Goal: Subscribe to service/newsletter

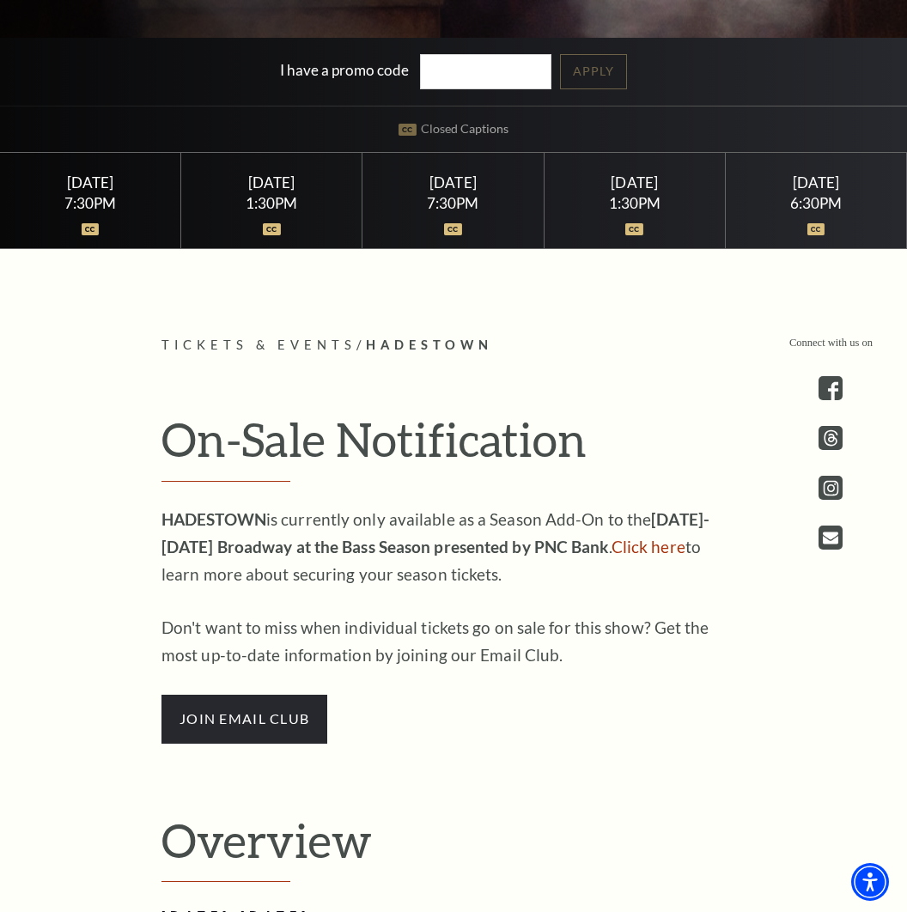
scroll to position [676, 0]
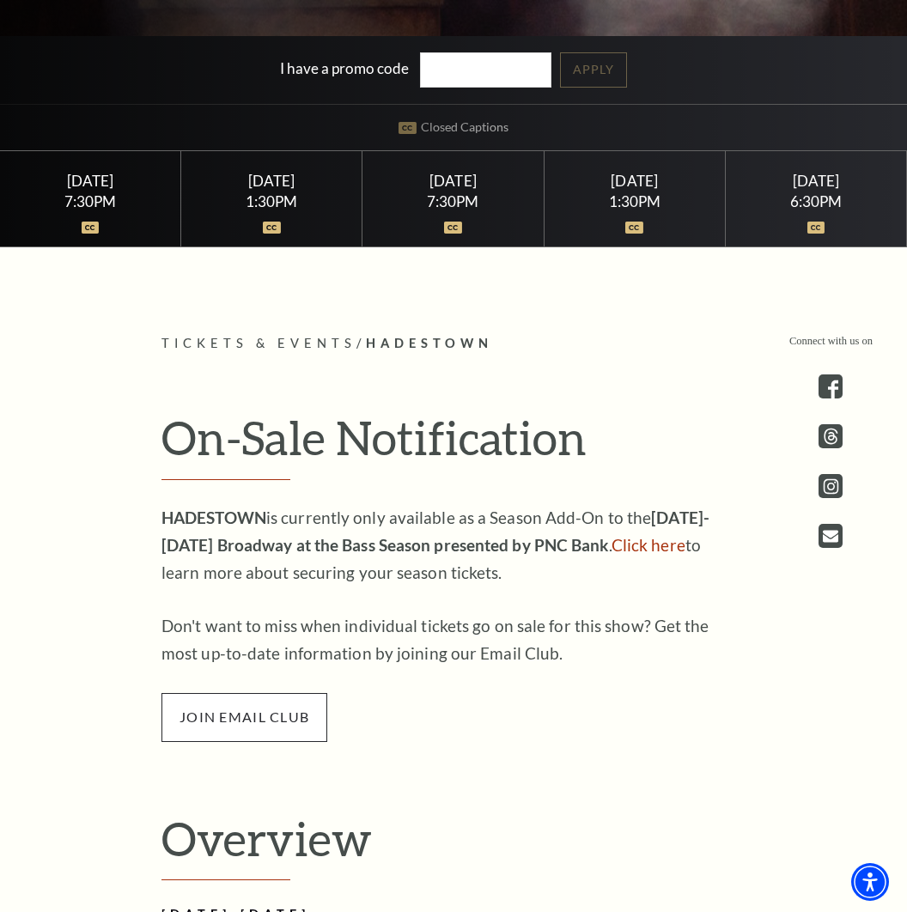
click at [270, 715] on span "join email club" at bounding box center [244, 717] width 166 height 48
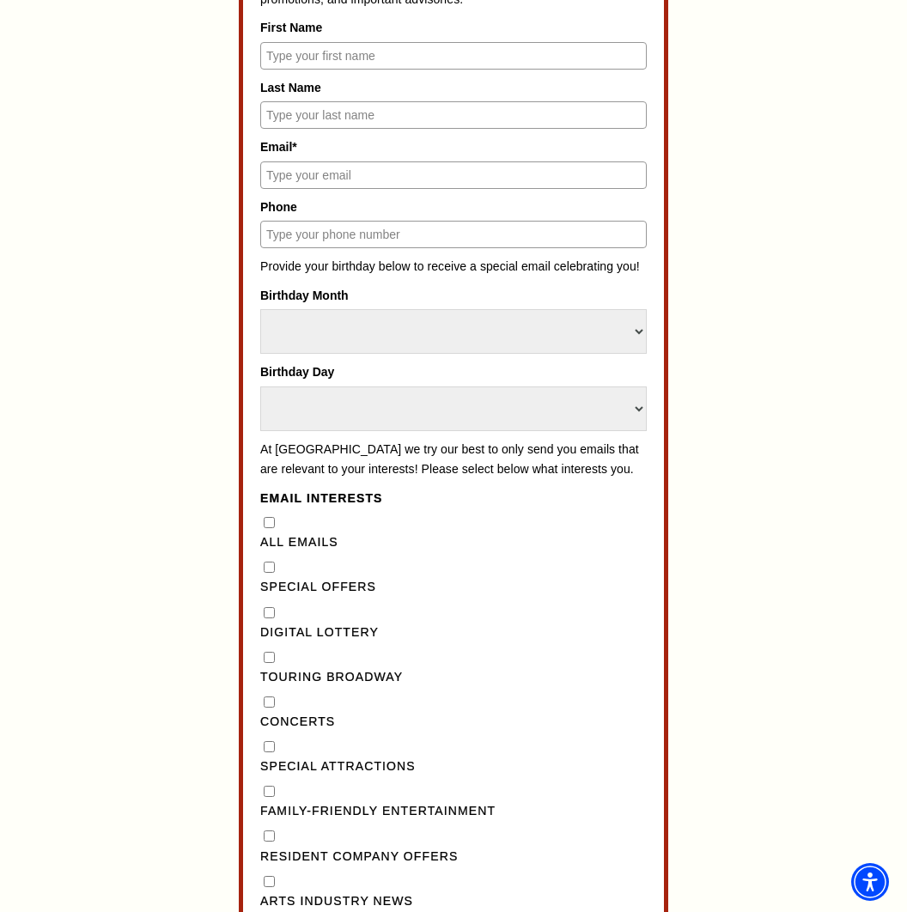
scroll to position [799, 0]
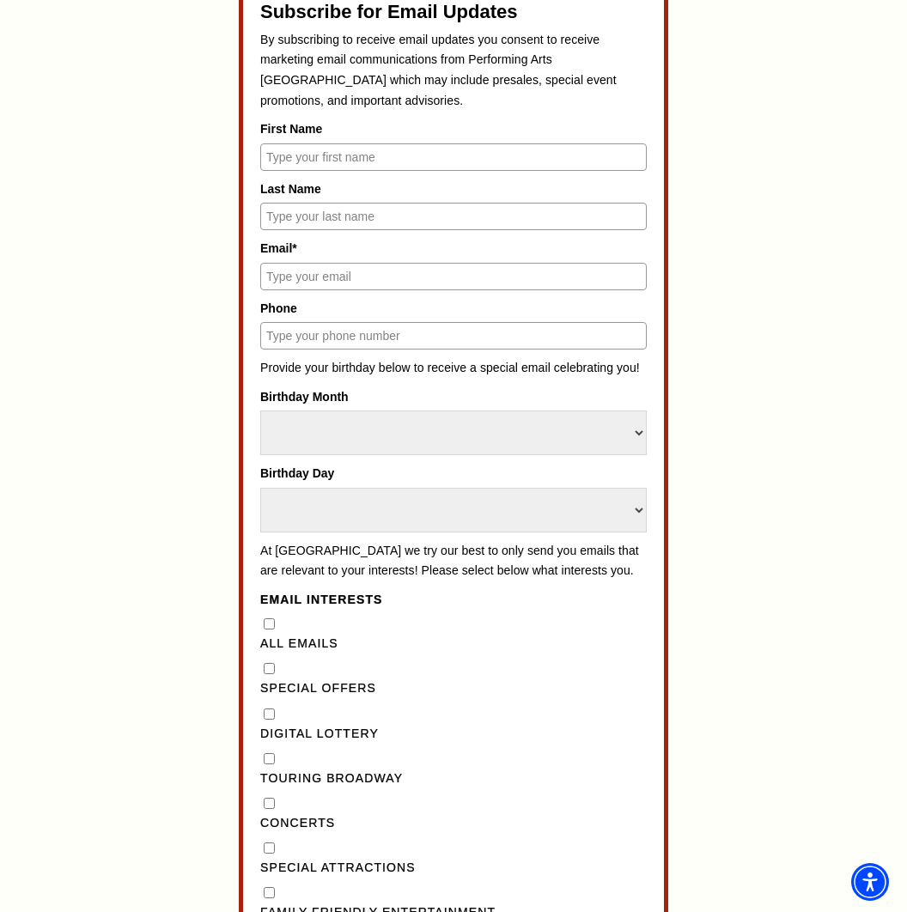
click at [392, 162] on input "First Name" at bounding box center [453, 156] width 386 height 27
type input "[PERSON_NAME]"
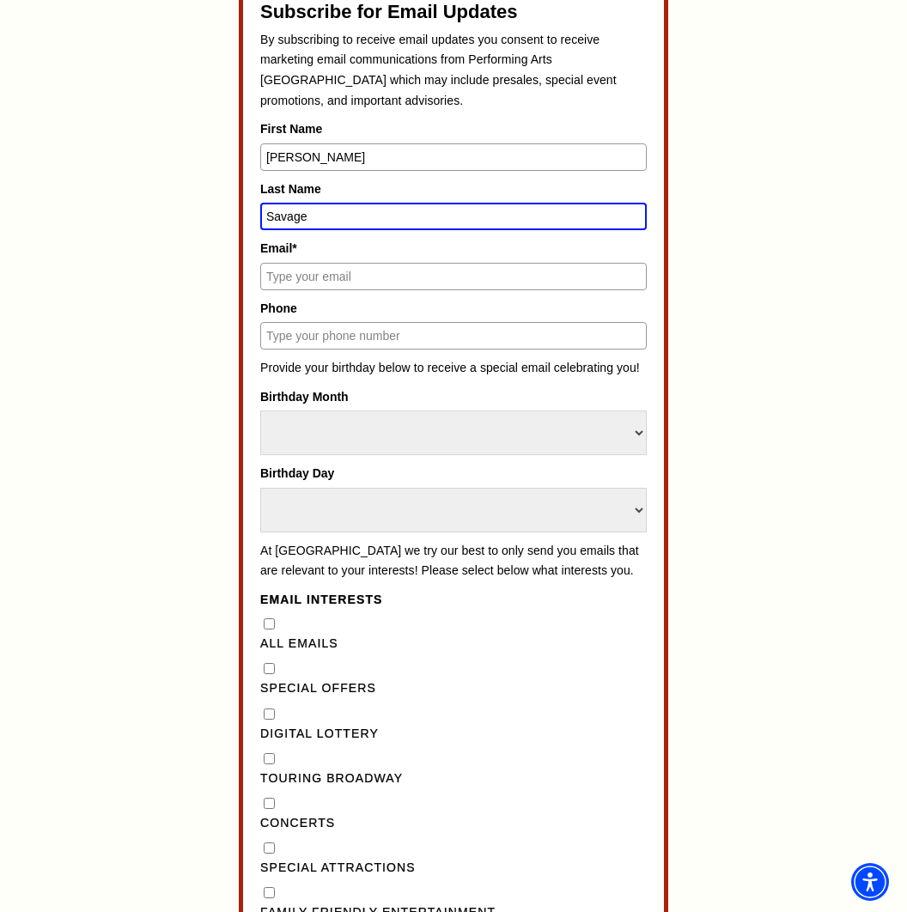
type input "Savage"
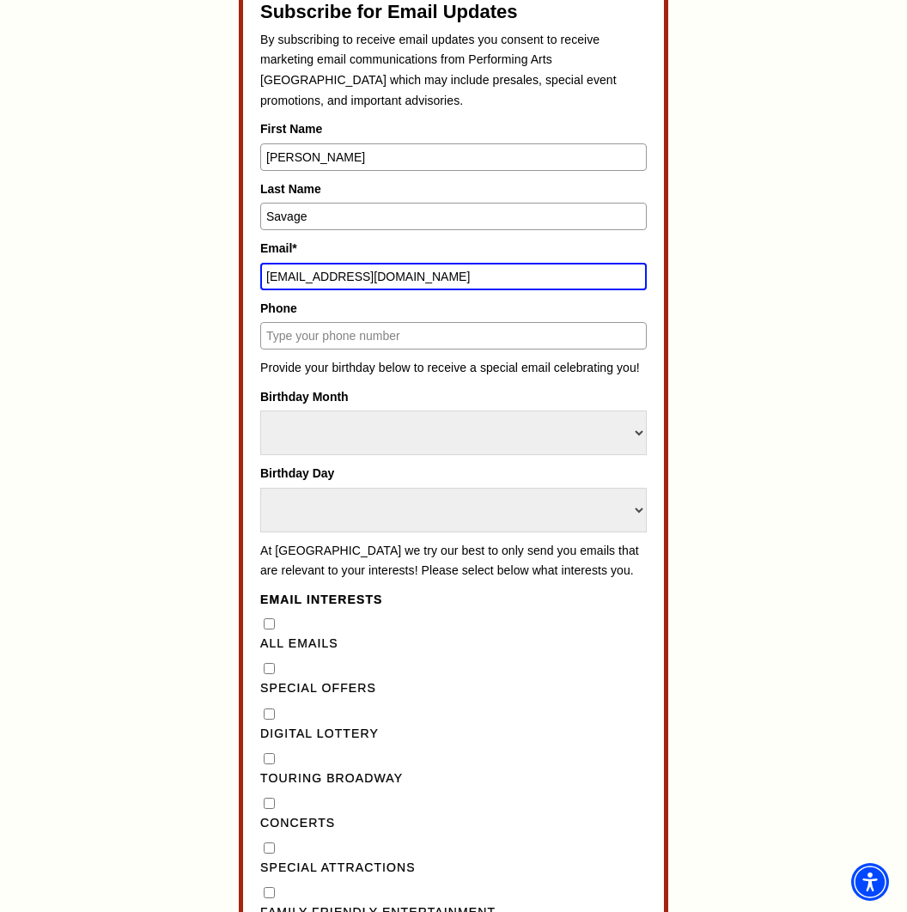
type input "[EMAIL_ADDRESS][DOMAIN_NAME]"
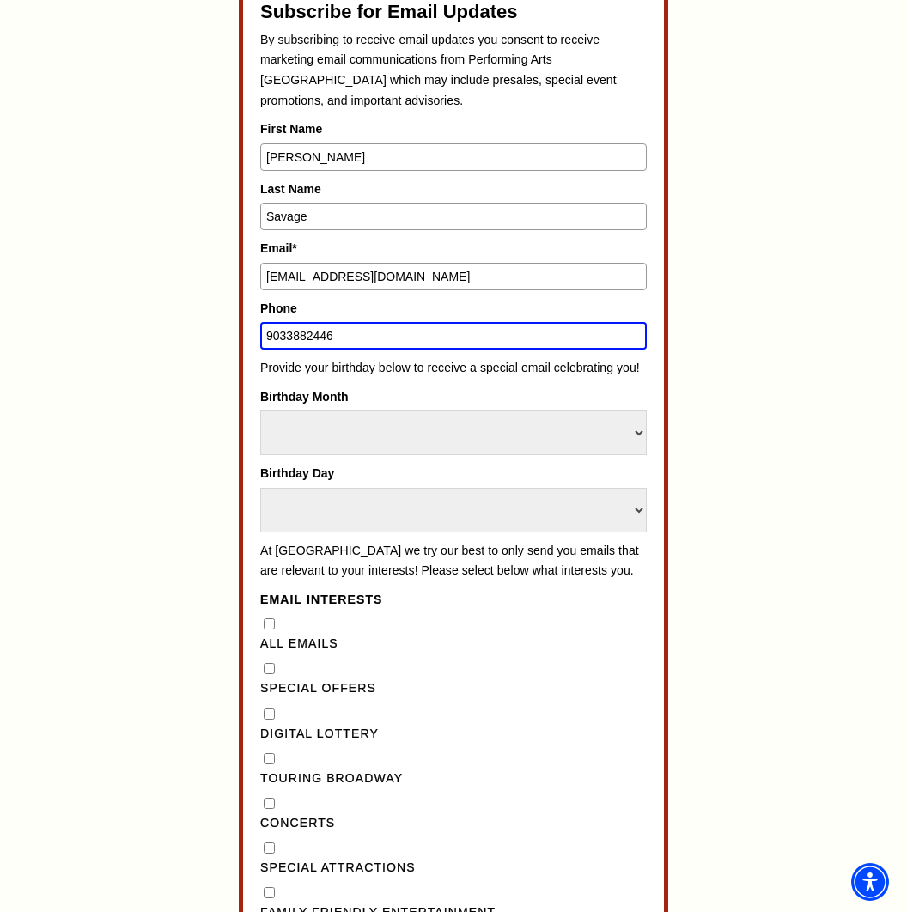
type input "9033882446"
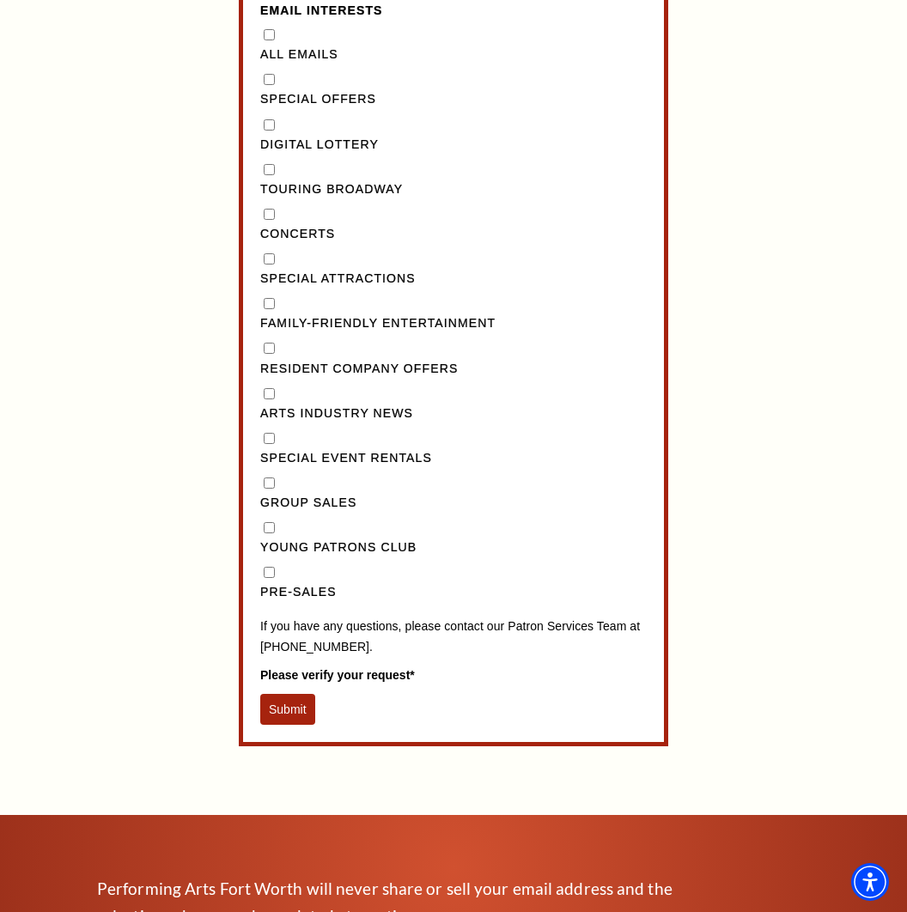
scroll to position [1461, 0]
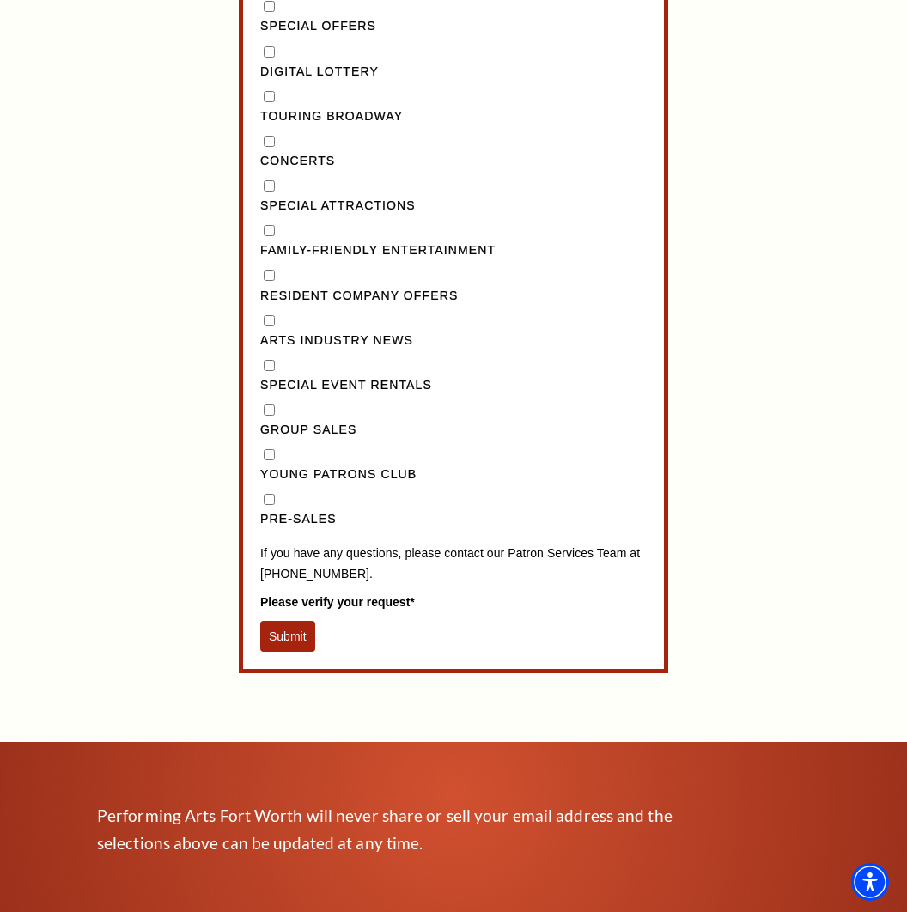
click at [288, 652] on button "Submit" at bounding box center [287, 636] width 55 height 31
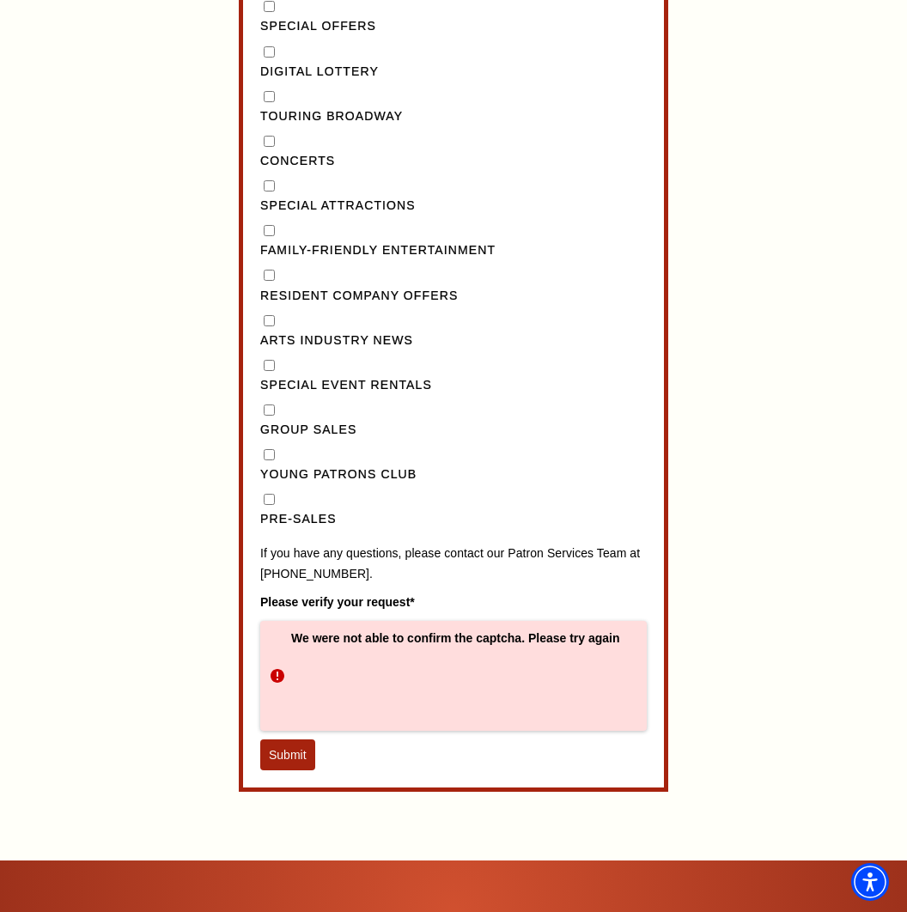
click at [297, 770] on button "Submit" at bounding box center [287, 754] width 55 height 31
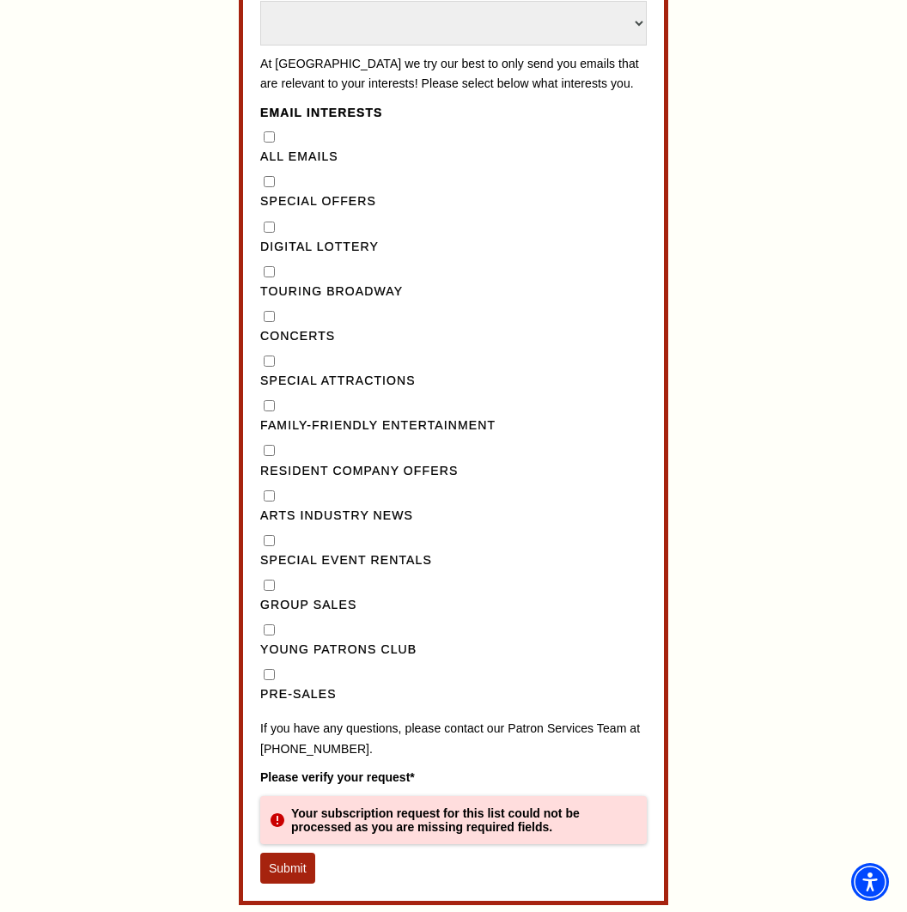
scroll to position [1285, 0]
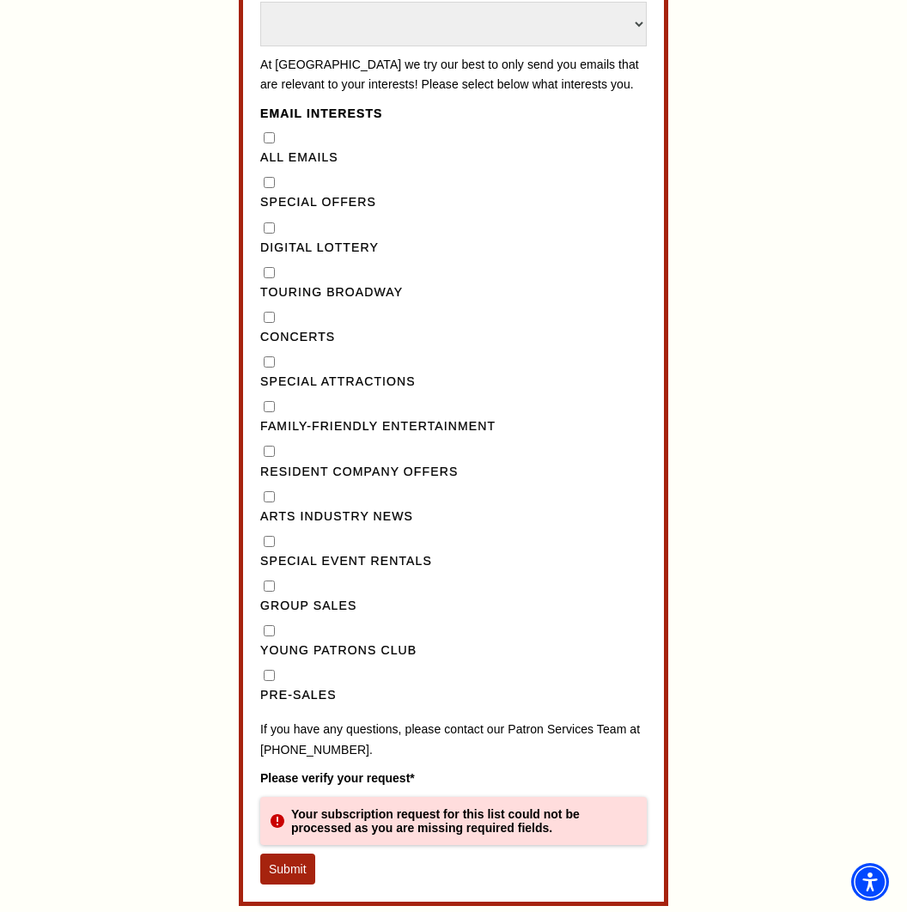
click at [264, 681] on input "Pre-Sales" at bounding box center [269, 675] width 11 height 11
checkbox input "true"
click at [271, 278] on Broadway"] "Touring Broadway" at bounding box center [269, 272] width 11 height 11
checkbox Broadway"] "true"
click at [272, 681] on input "Pre-Sales" at bounding box center [269, 675] width 11 height 11
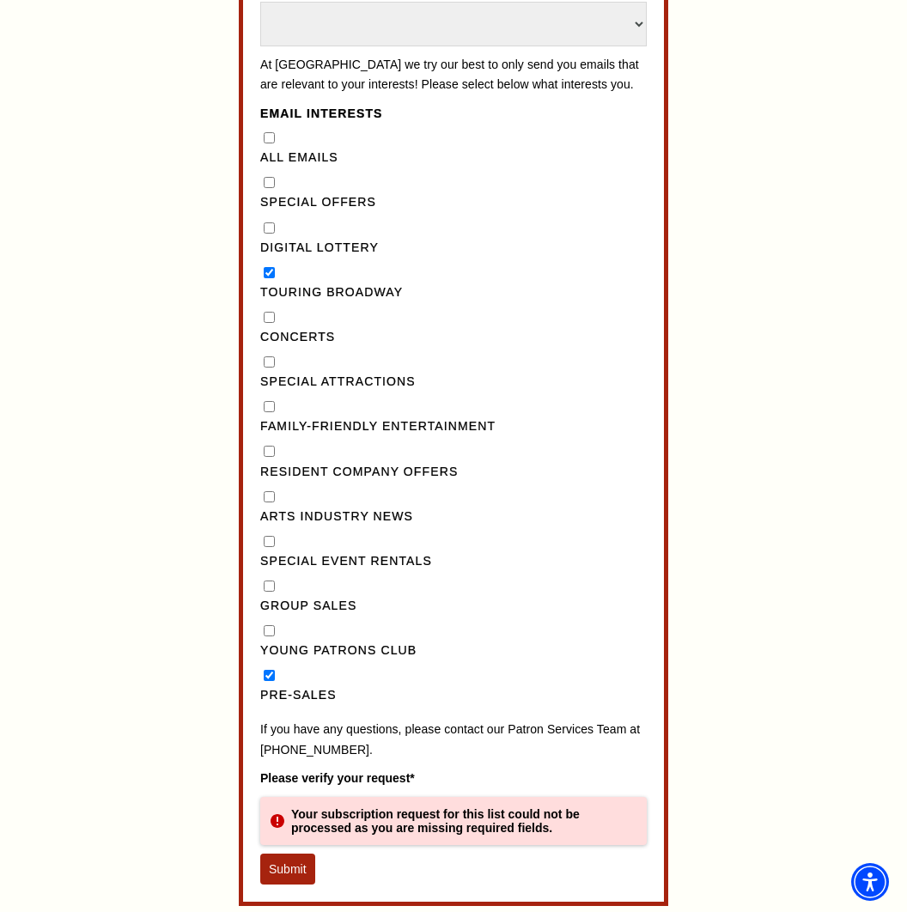
checkbox input "false"
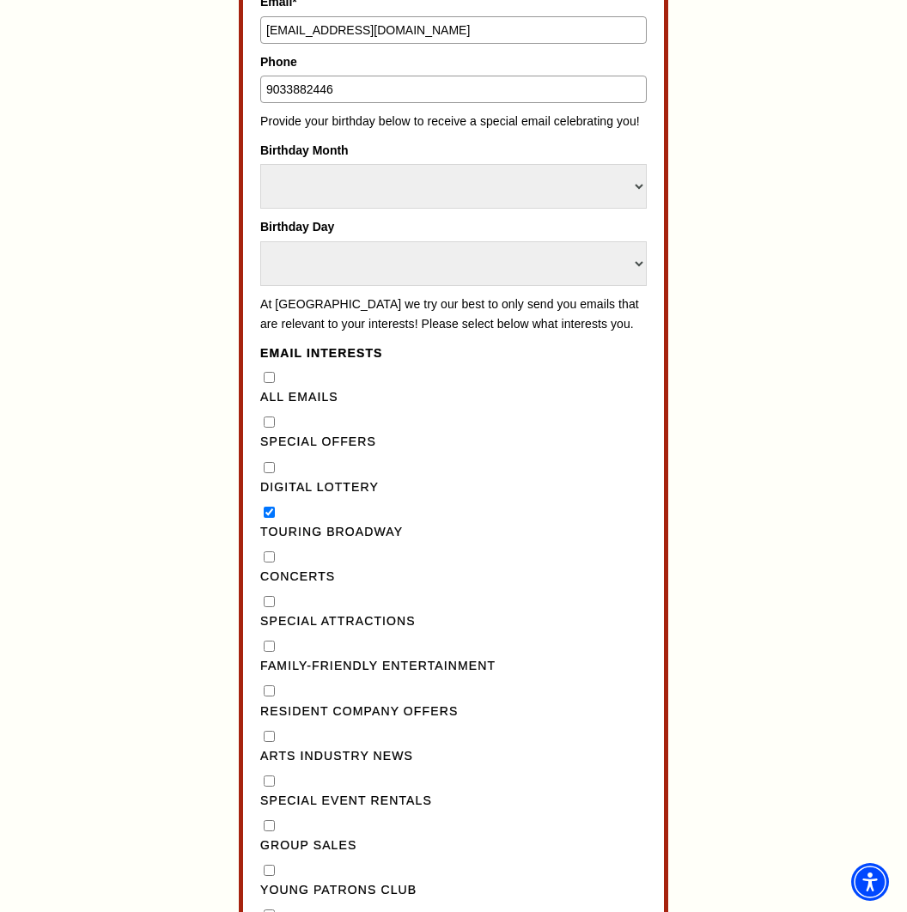
scroll to position [1042, 0]
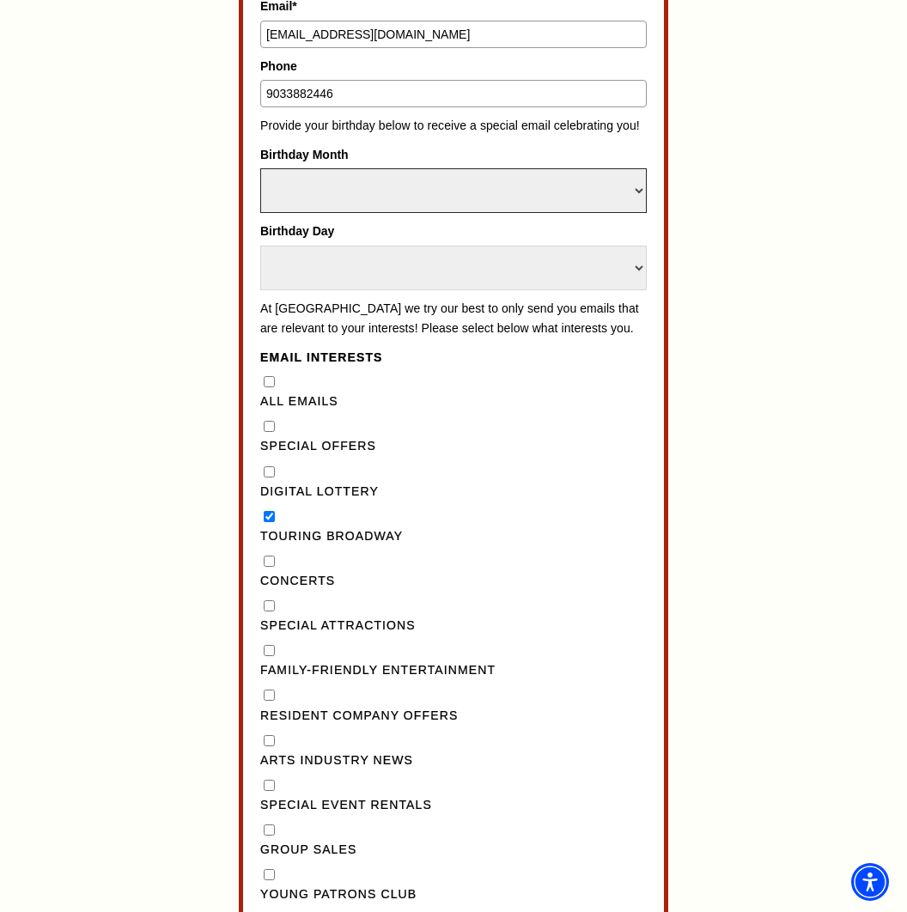
click at [340, 185] on select "Select Month January February March April May June July August September Octobe…" at bounding box center [453, 190] width 386 height 45
select select "June"
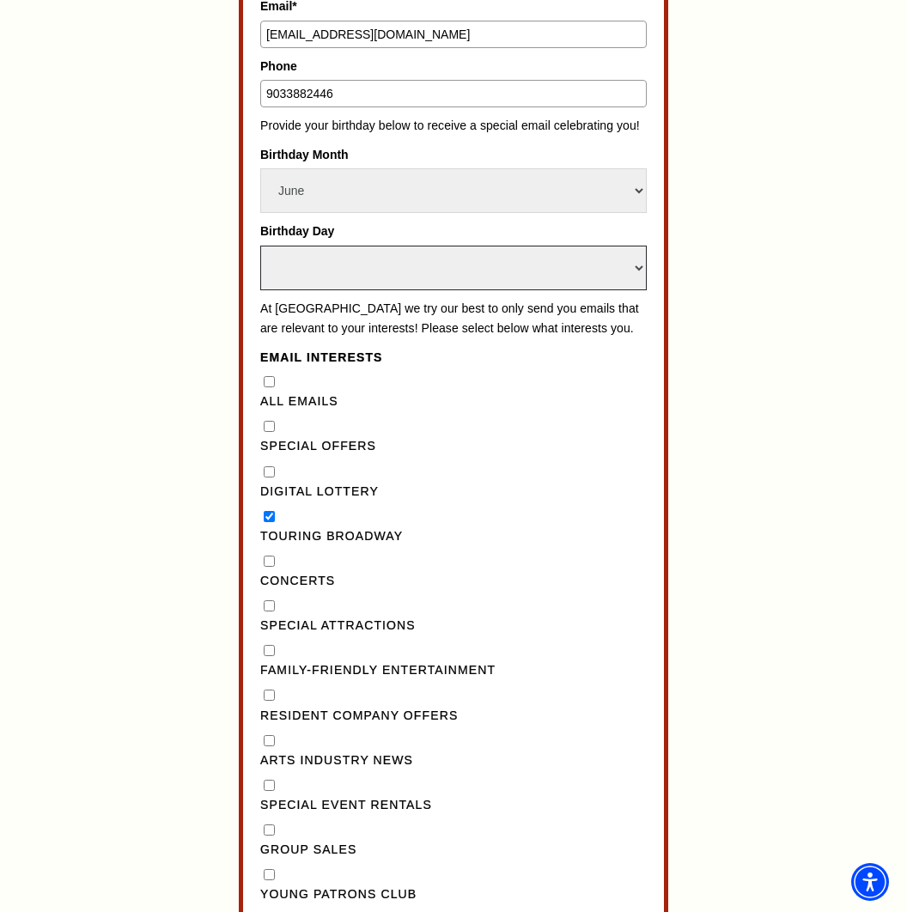
click at [342, 246] on select "Select Day 1 2 3 4 5 6 7 8 9 10 11 12 13 14 15 16 17 18 19 20 21 22 23 24 25 26…" at bounding box center [453, 268] width 386 height 45
select select "28"
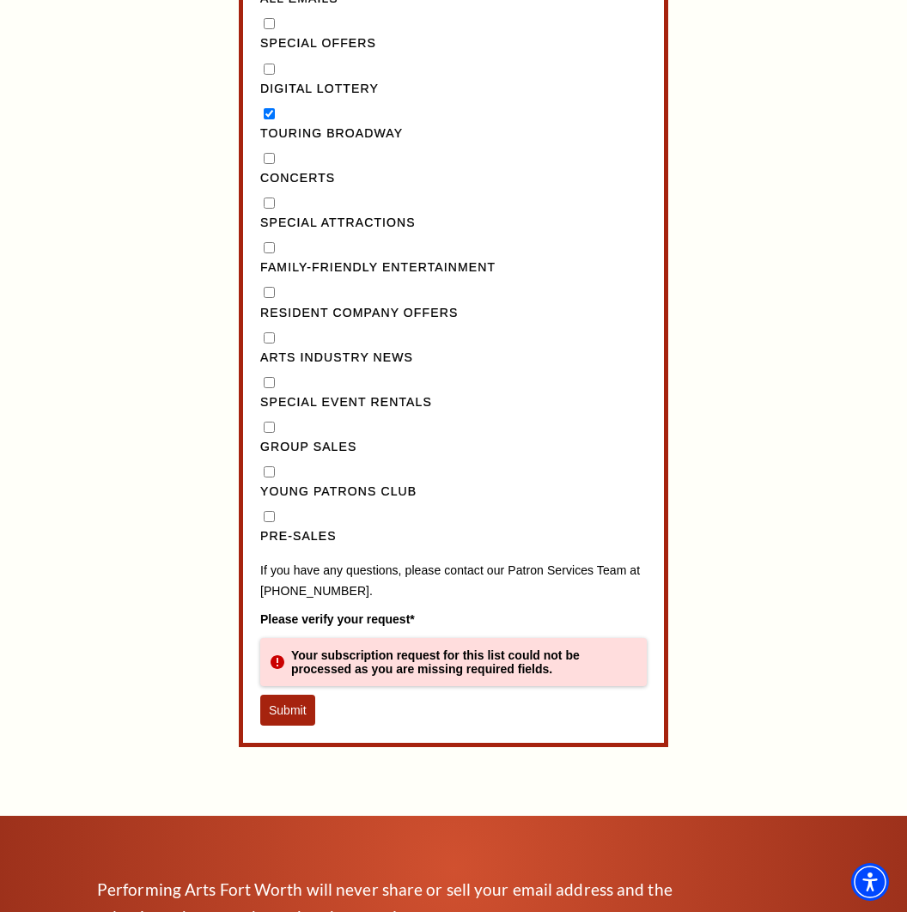
scroll to position [1620, 0]
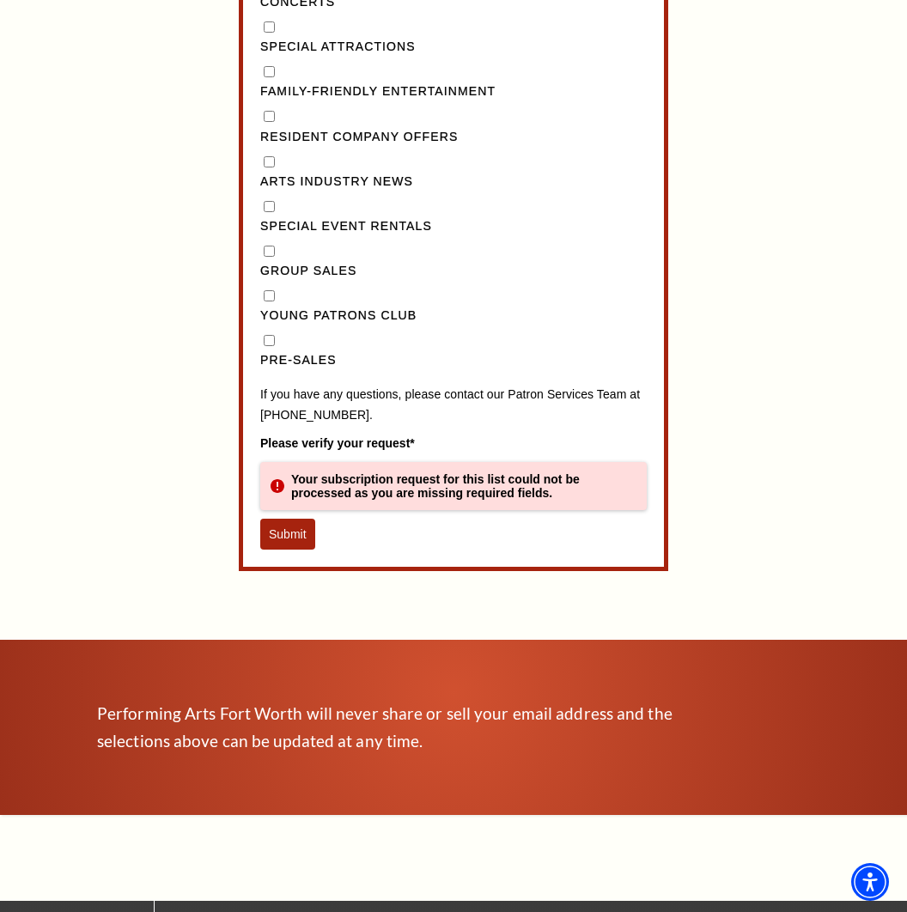
click at [292, 550] on button "Submit" at bounding box center [287, 534] width 55 height 31
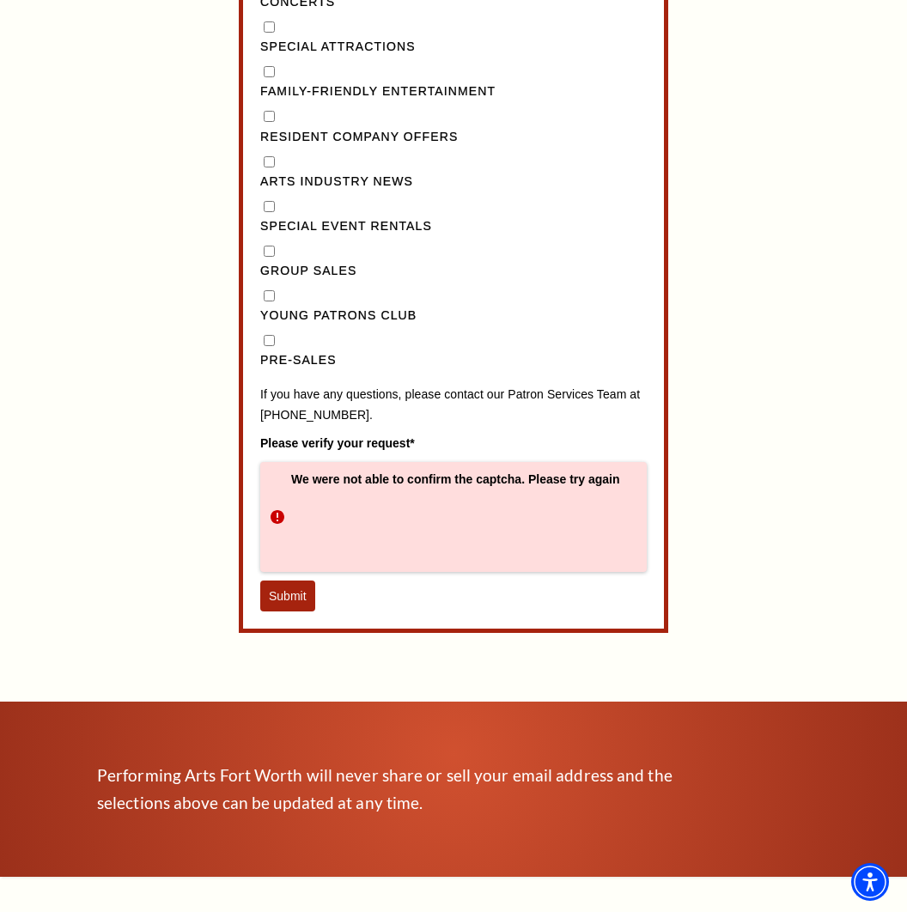
click at [301, 611] on button "Submit" at bounding box center [287, 595] width 55 height 31
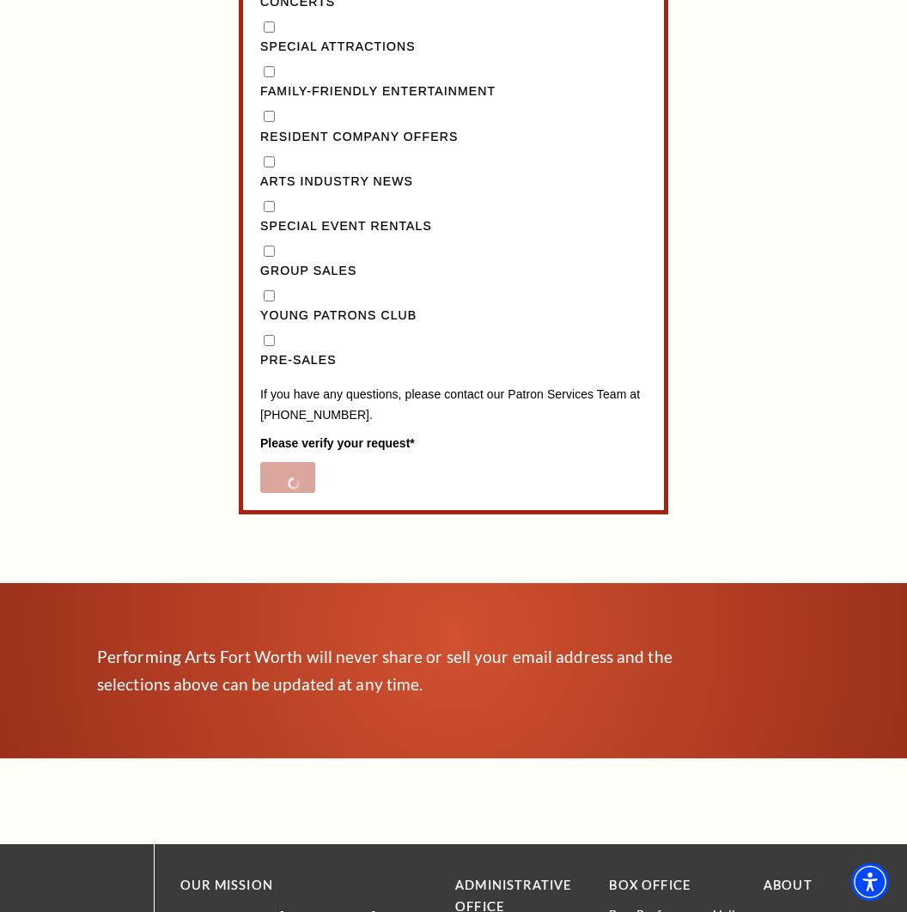
scroll to position [656, 0]
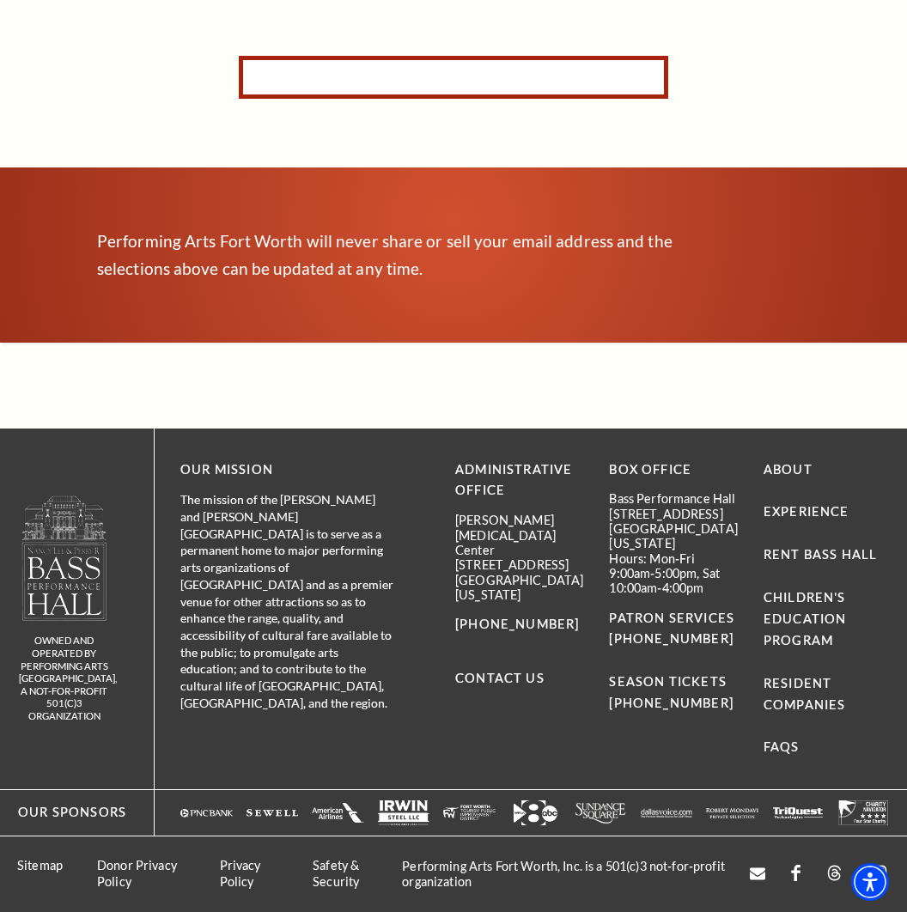
click at [0, 256] on nordpass-portal at bounding box center [0, 256] width 0 height 0
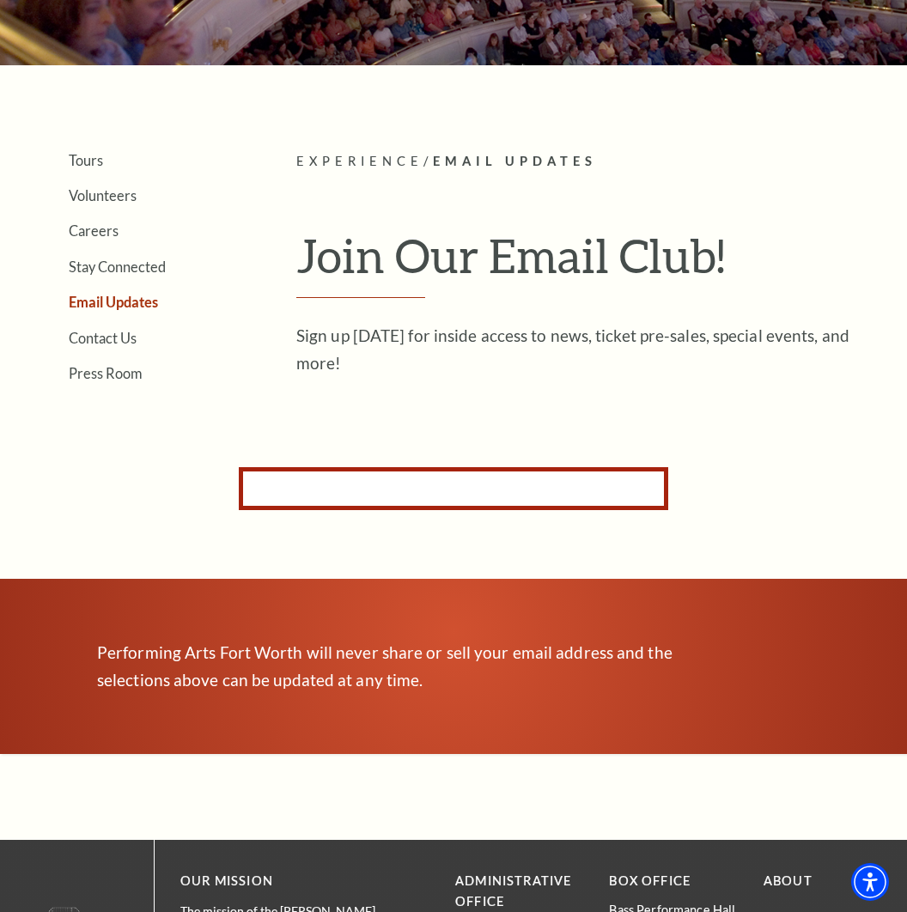
scroll to position [0, 0]
